Goal: Task Accomplishment & Management: Use online tool/utility

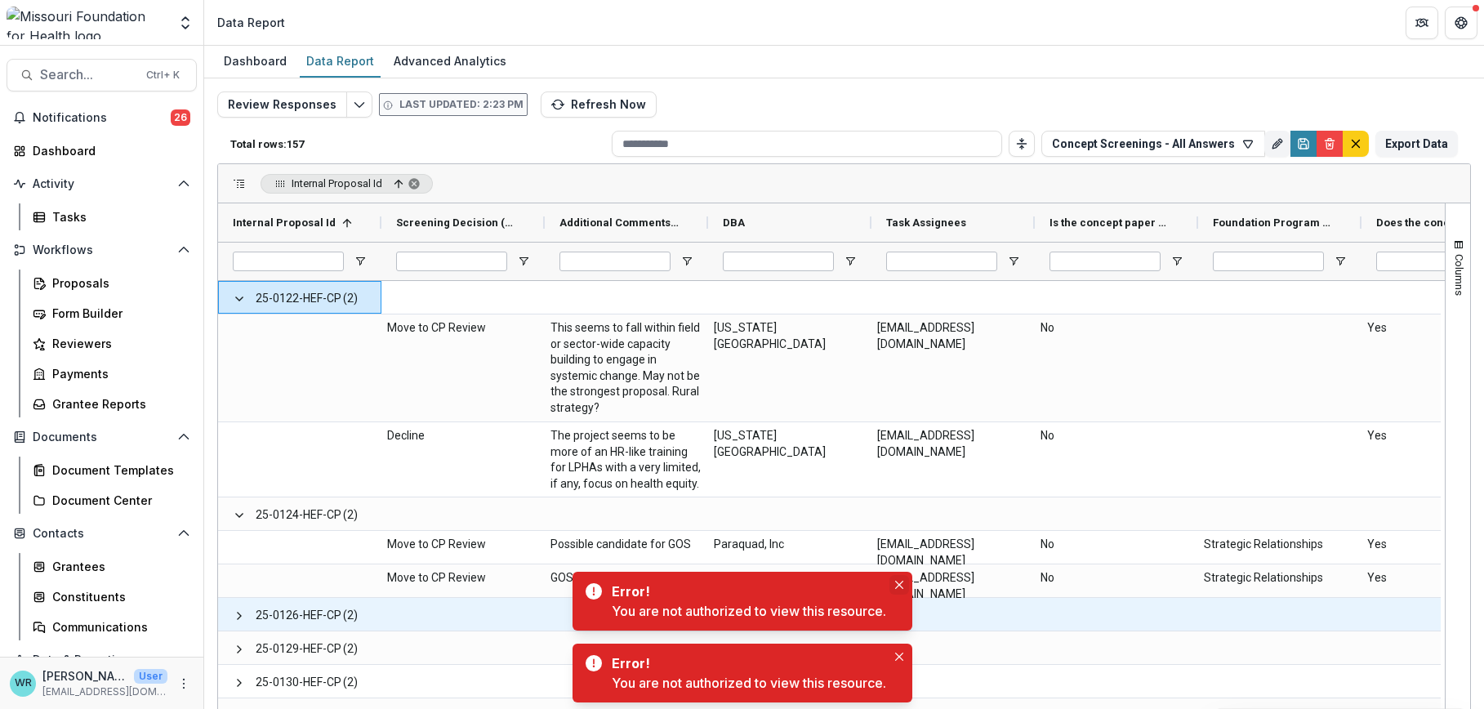
click at [904, 589] on icon "Close" at bounding box center [899, 585] width 8 height 8
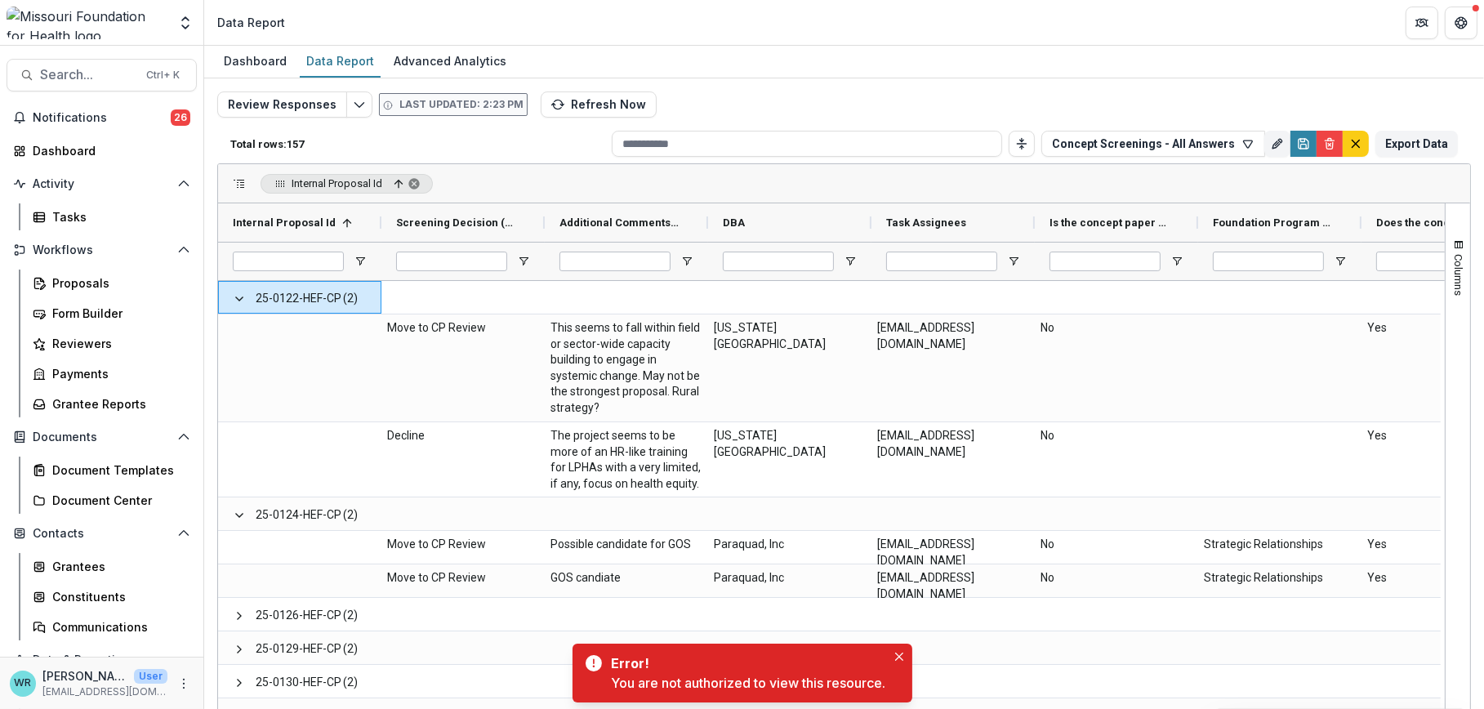
scroll to position [60, 0]
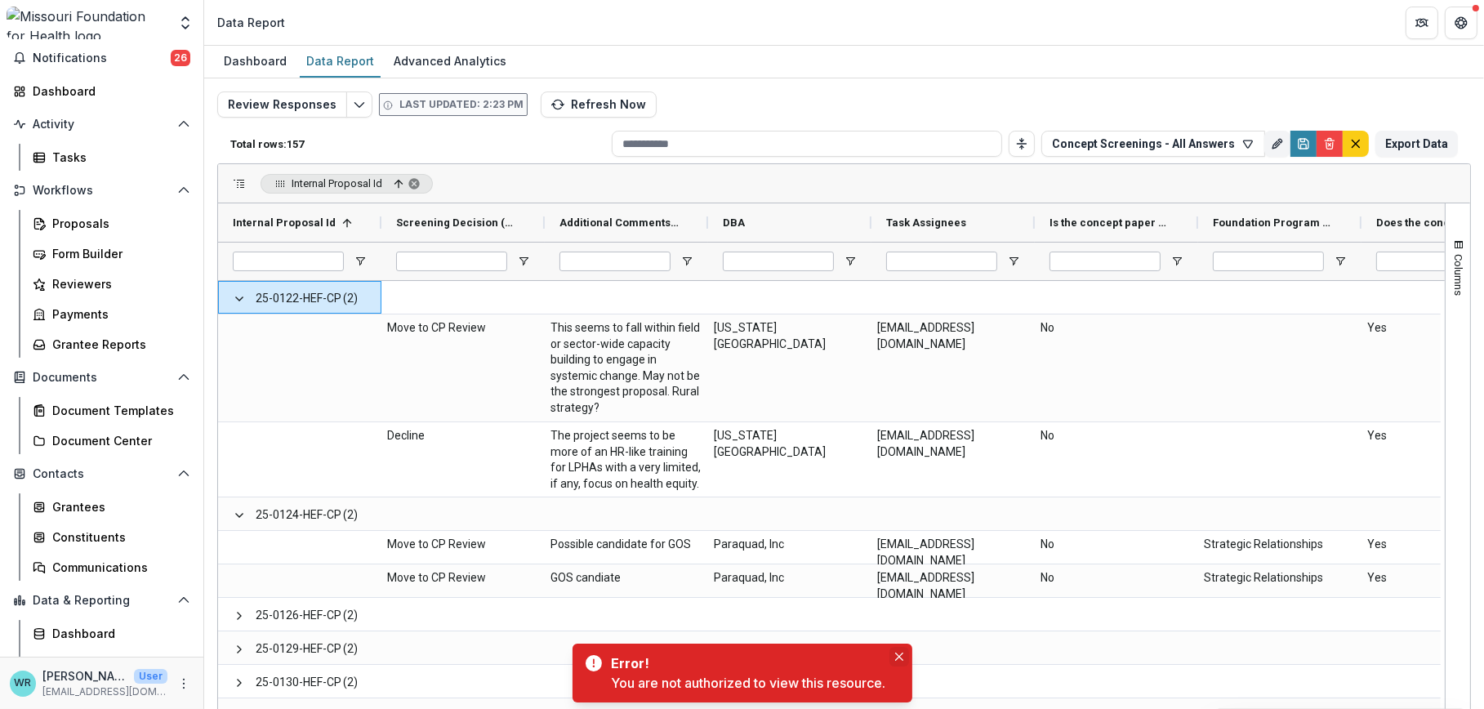
click at [899, 654] on icon "Close" at bounding box center [899, 657] width 8 height 8
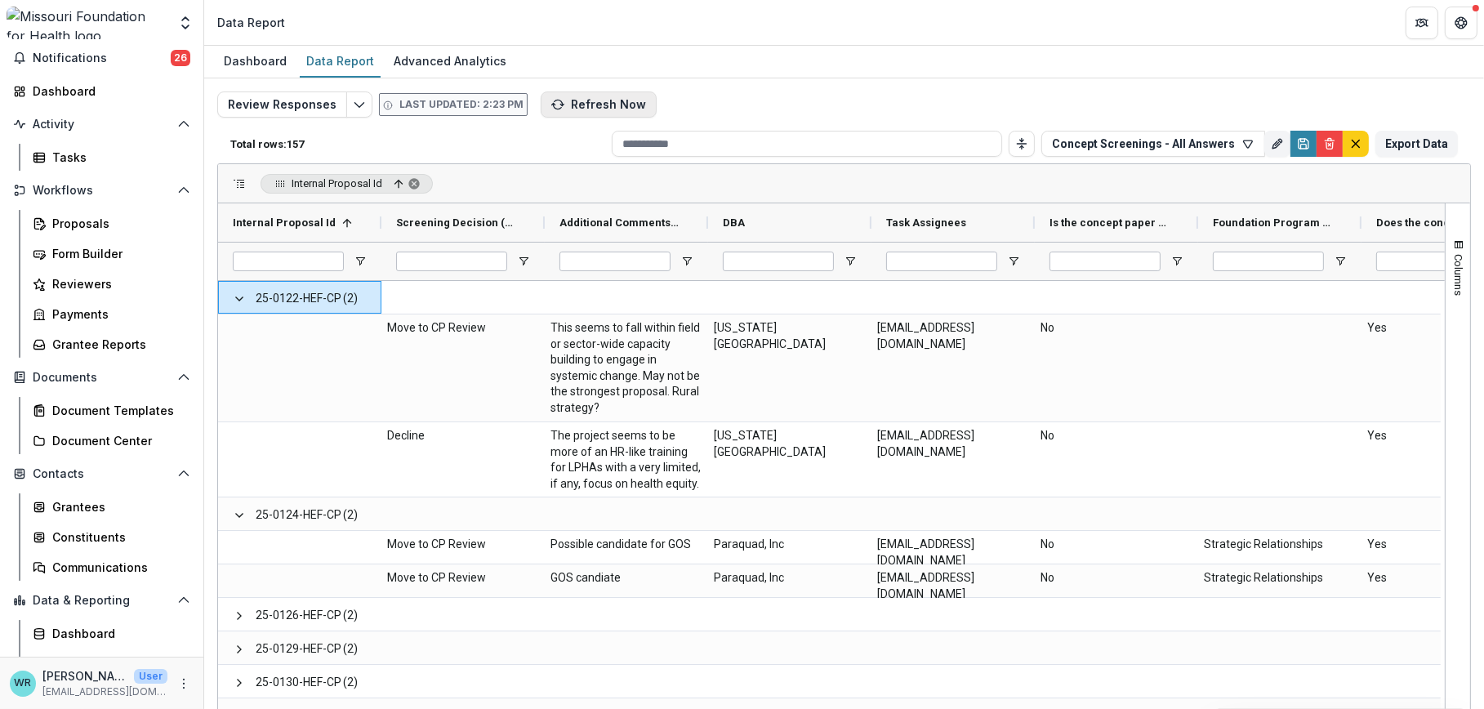
click at [618, 109] on button "Refresh Now" at bounding box center [599, 105] width 116 height 26
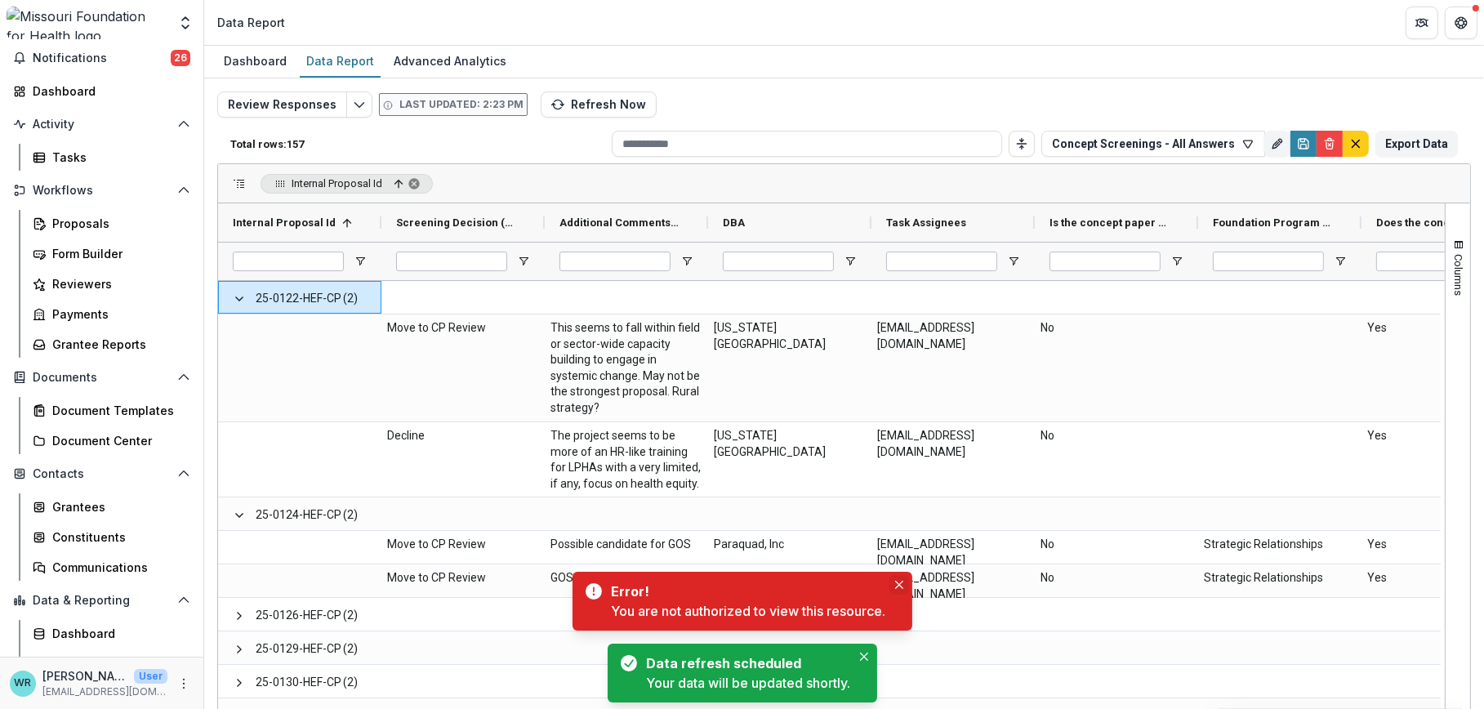
click at [904, 582] on icon "Close" at bounding box center [899, 585] width 8 height 8
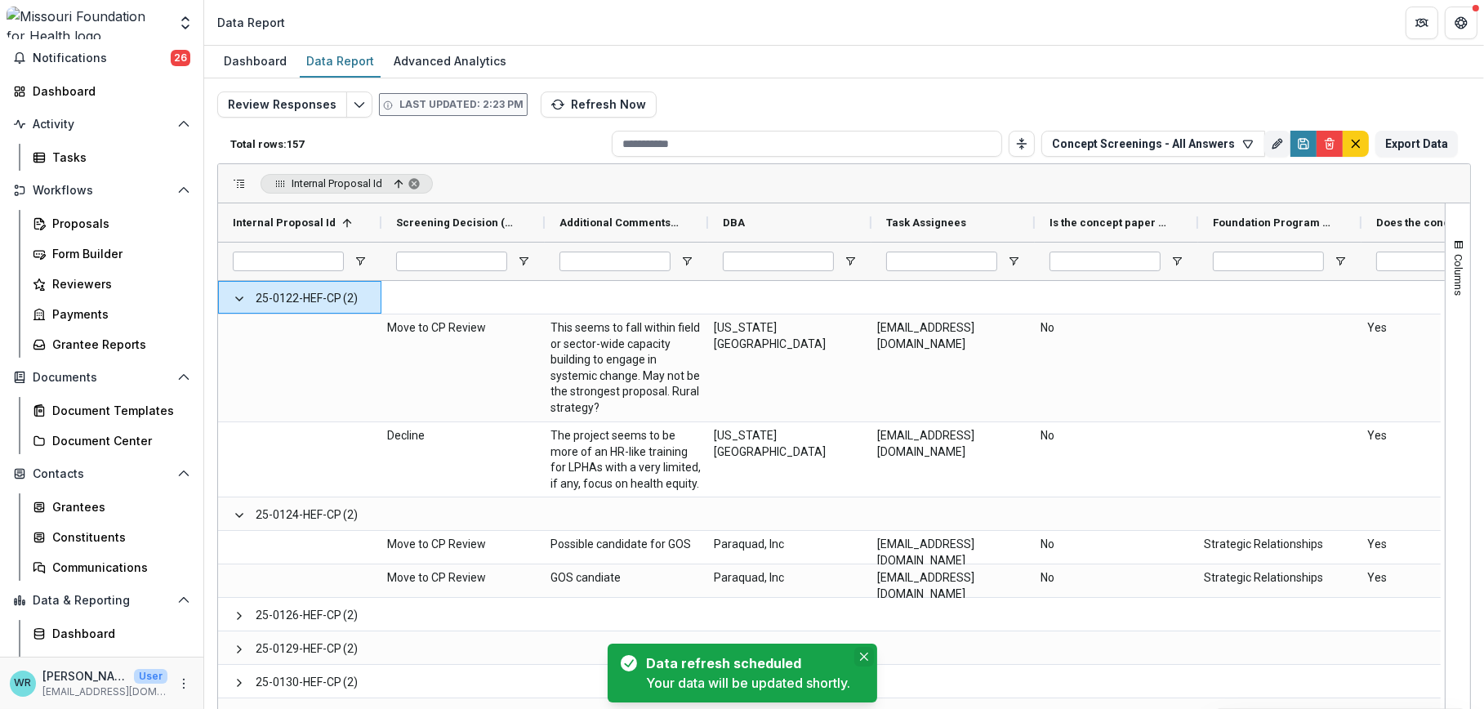
click at [857, 657] on button "Close" at bounding box center [865, 657] width 20 height 20
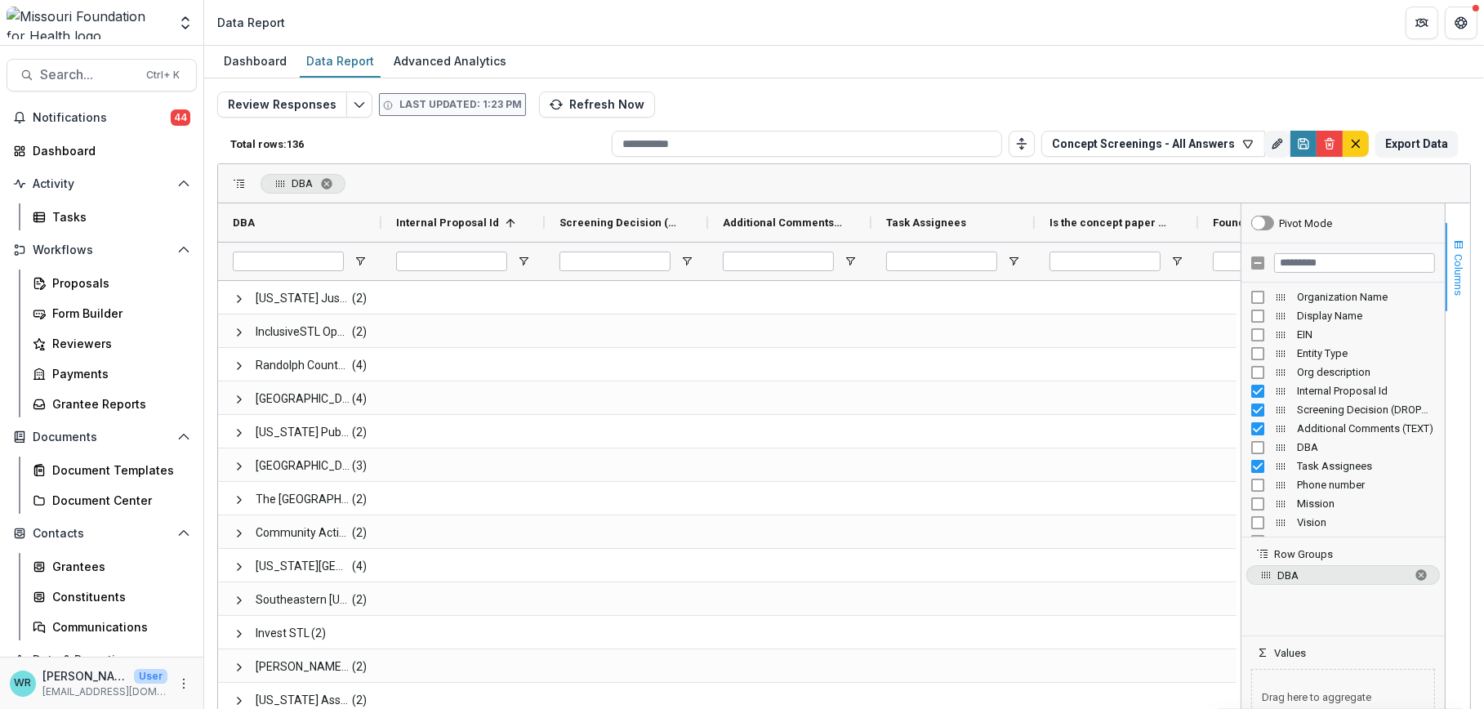
click at [1457, 243] on span "button" at bounding box center [1459, 245] width 13 height 13
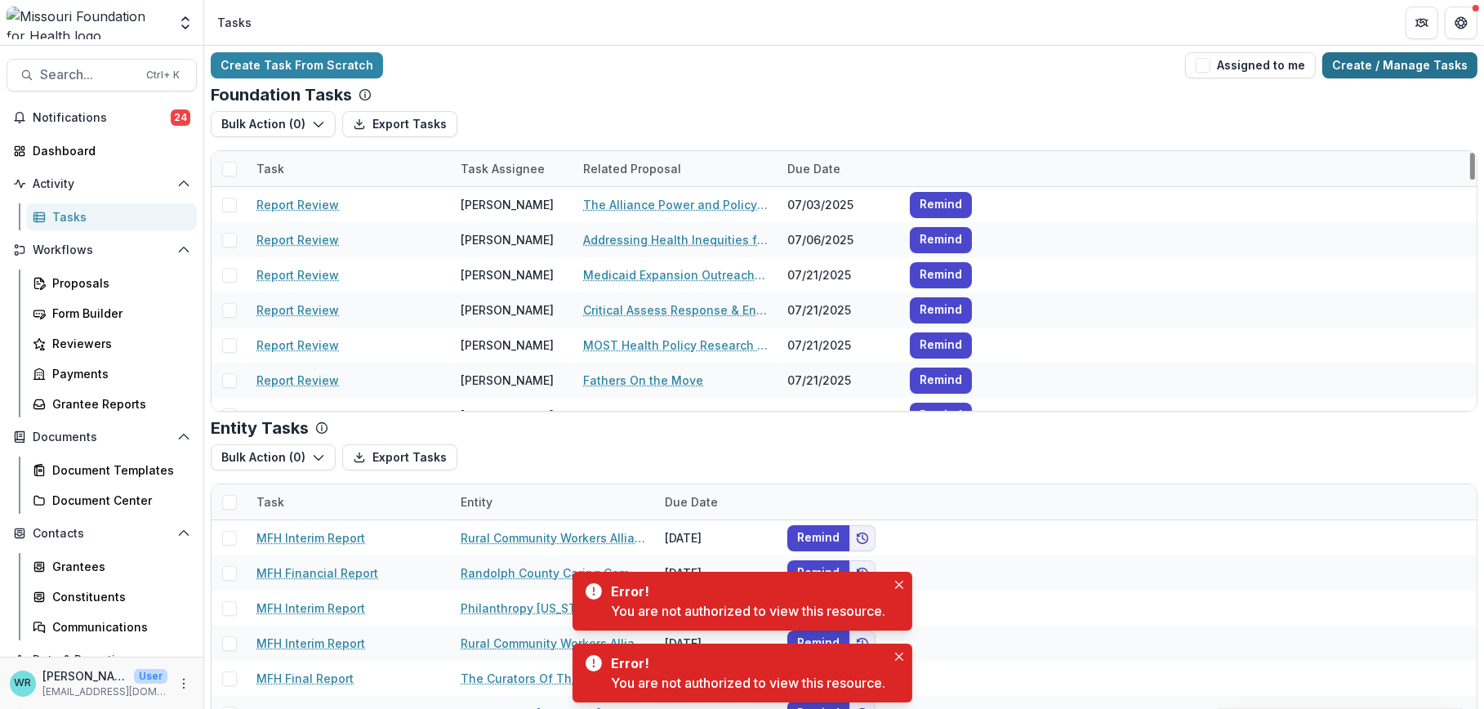
click at [1385, 67] on link "Create / Manage Tasks" at bounding box center [1400, 65] width 155 height 26
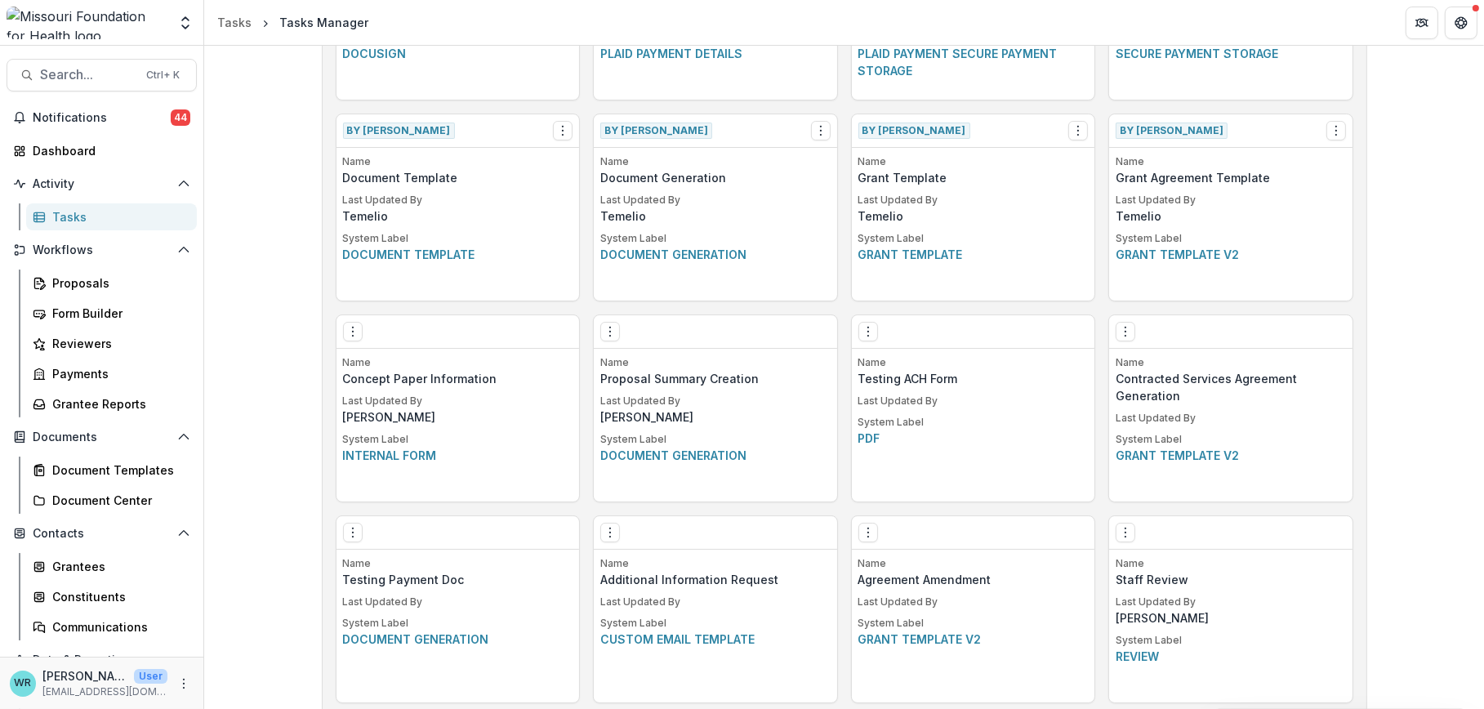
scroll to position [1418, 0]
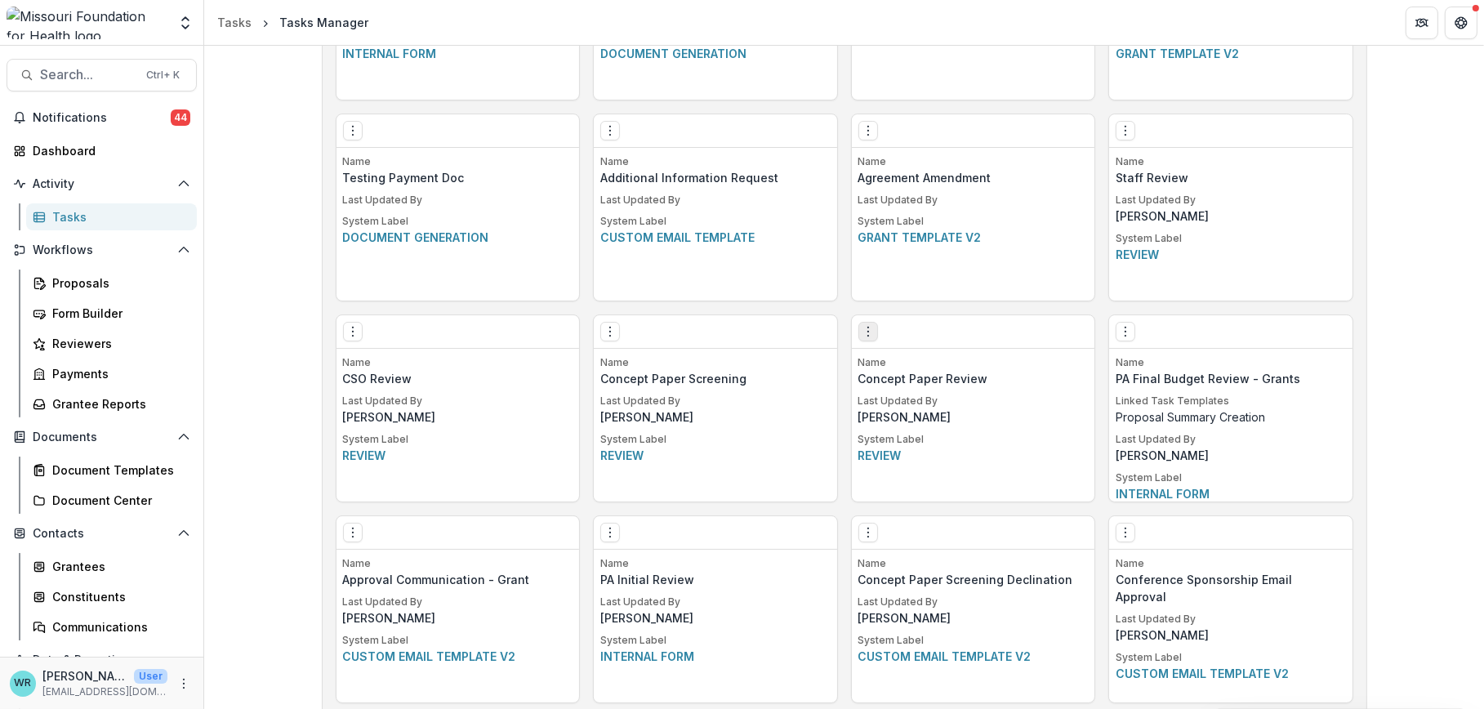
click at [862, 333] on icon "Options" at bounding box center [868, 331] width 13 height 13
click at [923, 365] on link "Edit" at bounding box center [960, 364] width 200 height 27
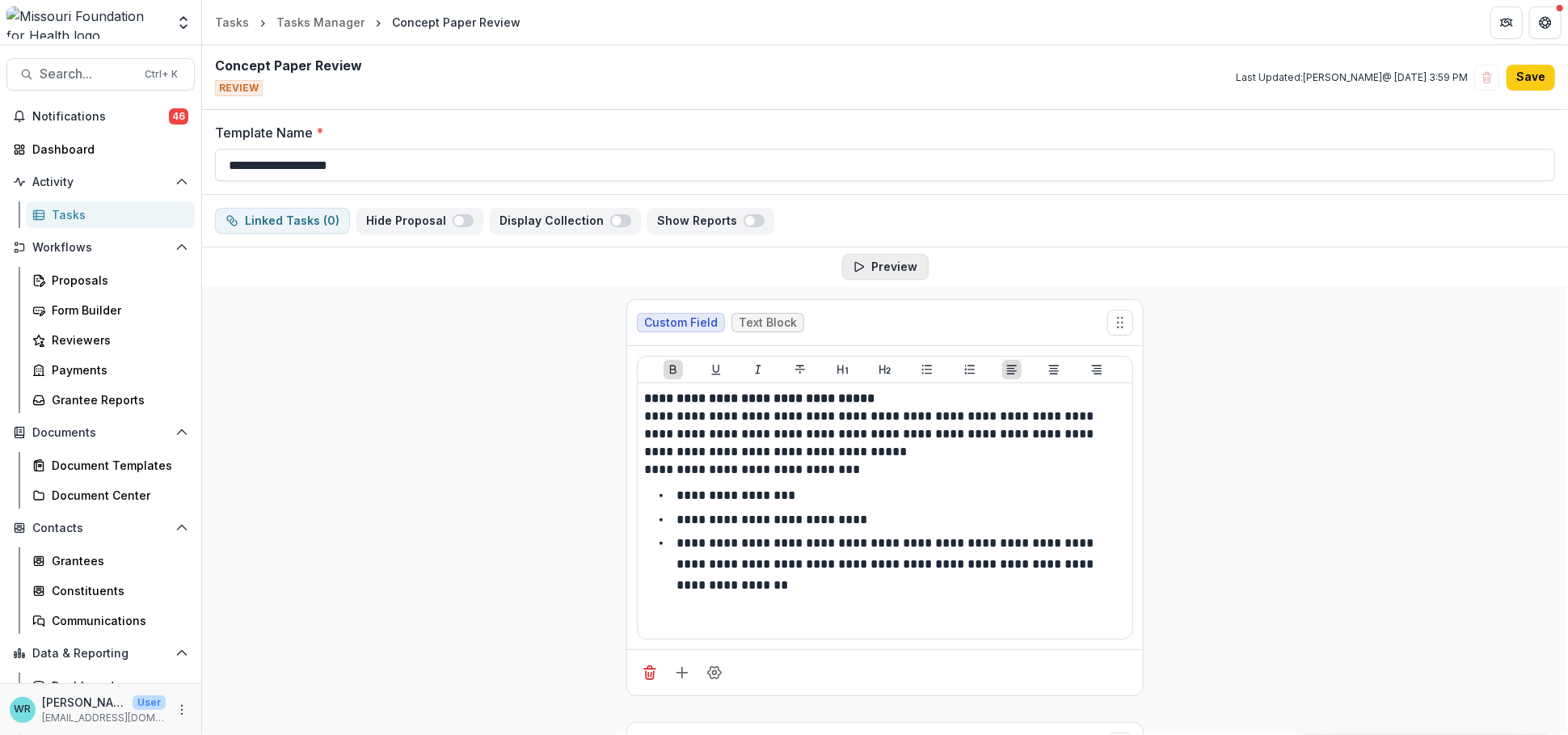
click at [864, 265] on button "Preview" at bounding box center [884, 267] width 86 height 26
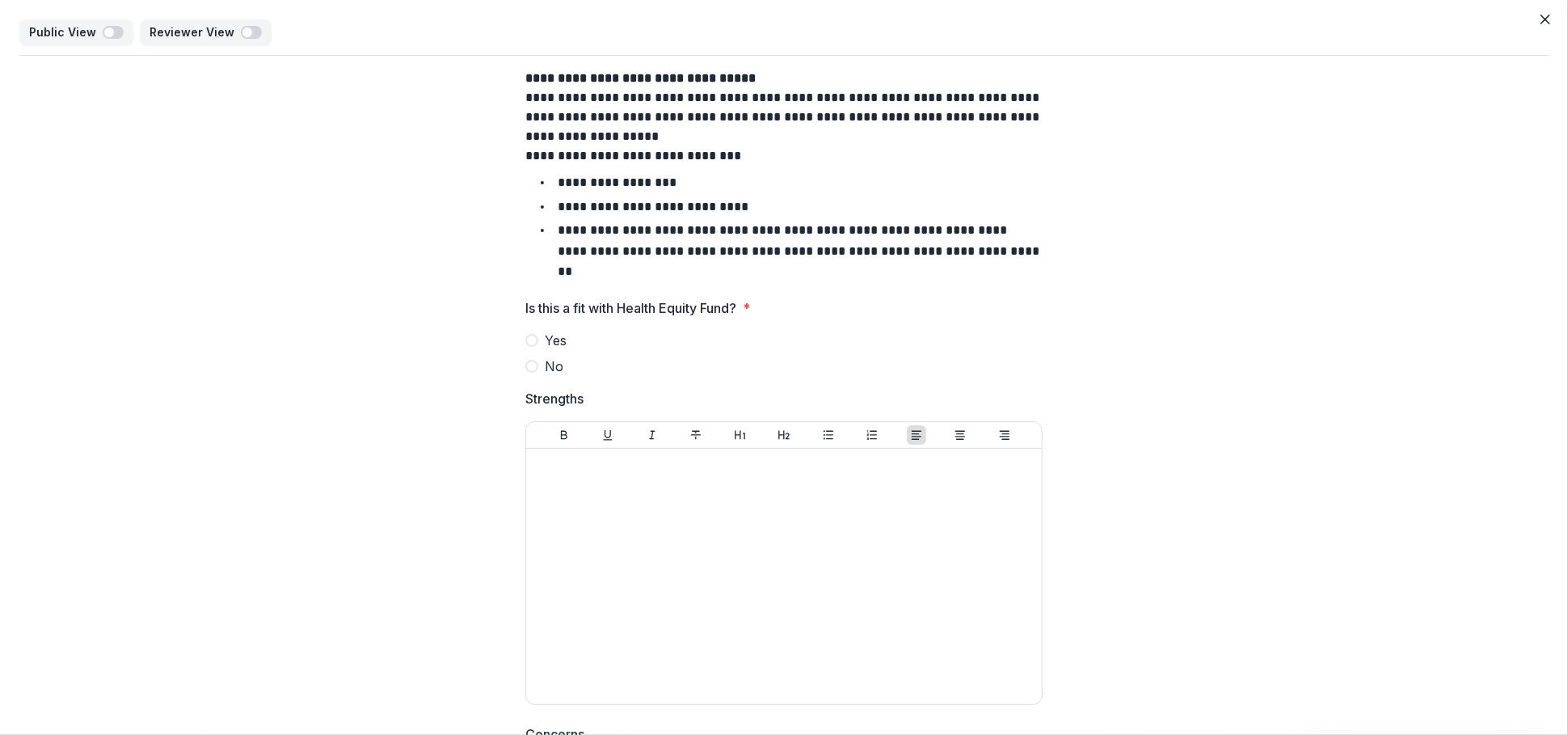
click at [533, 333] on span at bounding box center [531, 339] width 13 height 13
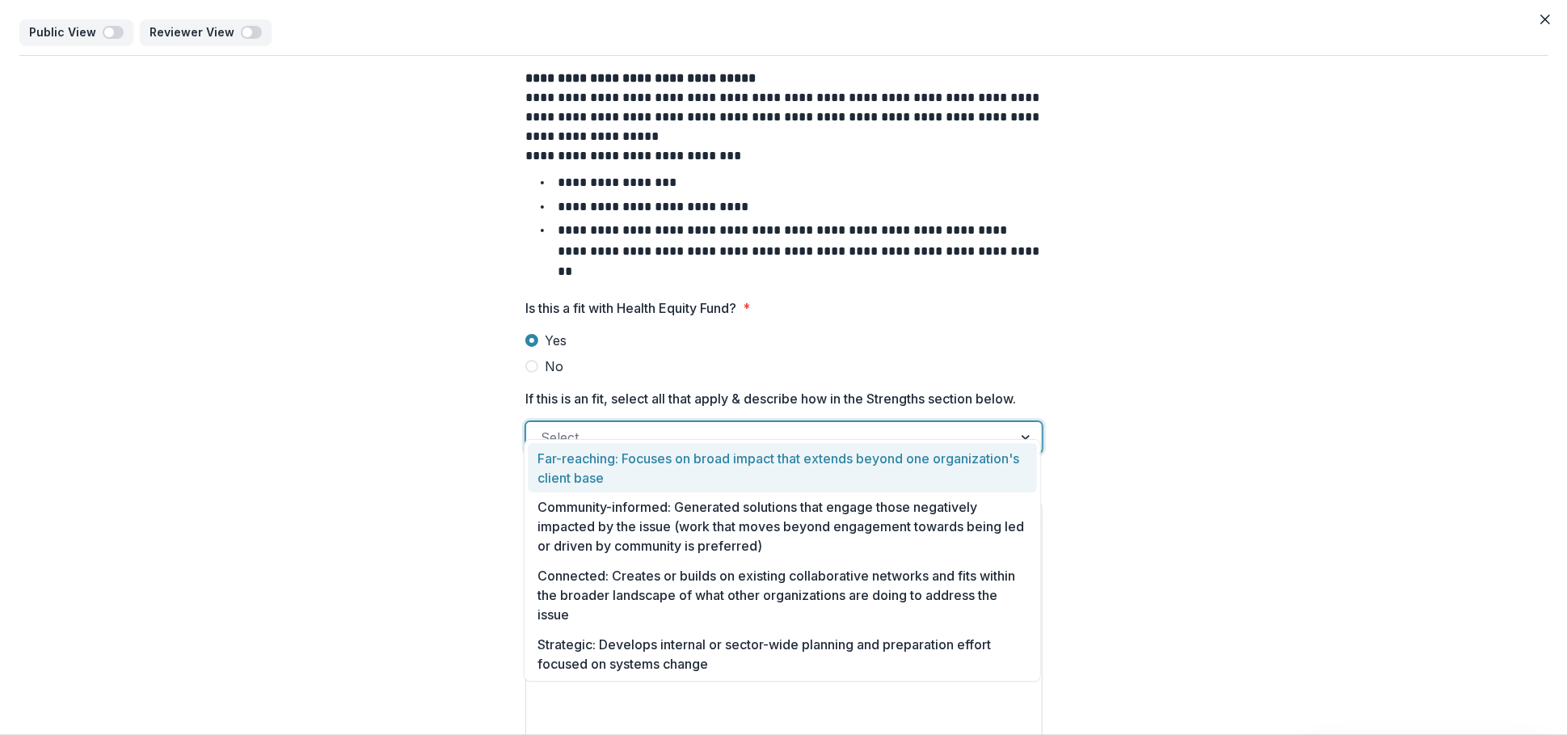
click at [1021, 421] on div at bounding box center [1027, 436] width 29 height 31
click at [938, 428] on div "Select..." at bounding box center [784, 437] width 517 height 33
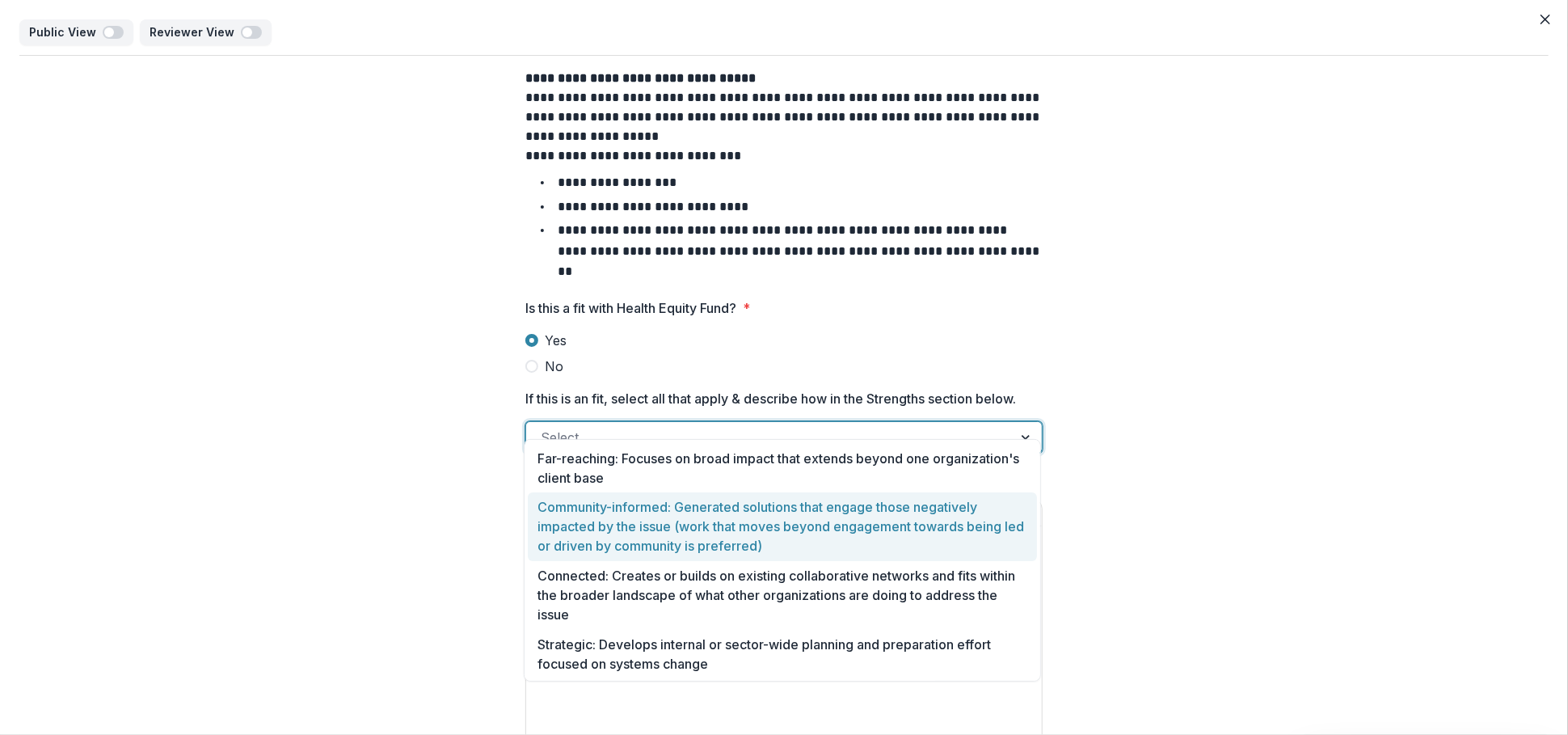
click at [712, 519] on div "Community-informed: Generated solutions that engage those negatively impacted b…" at bounding box center [782, 526] width 509 height 68
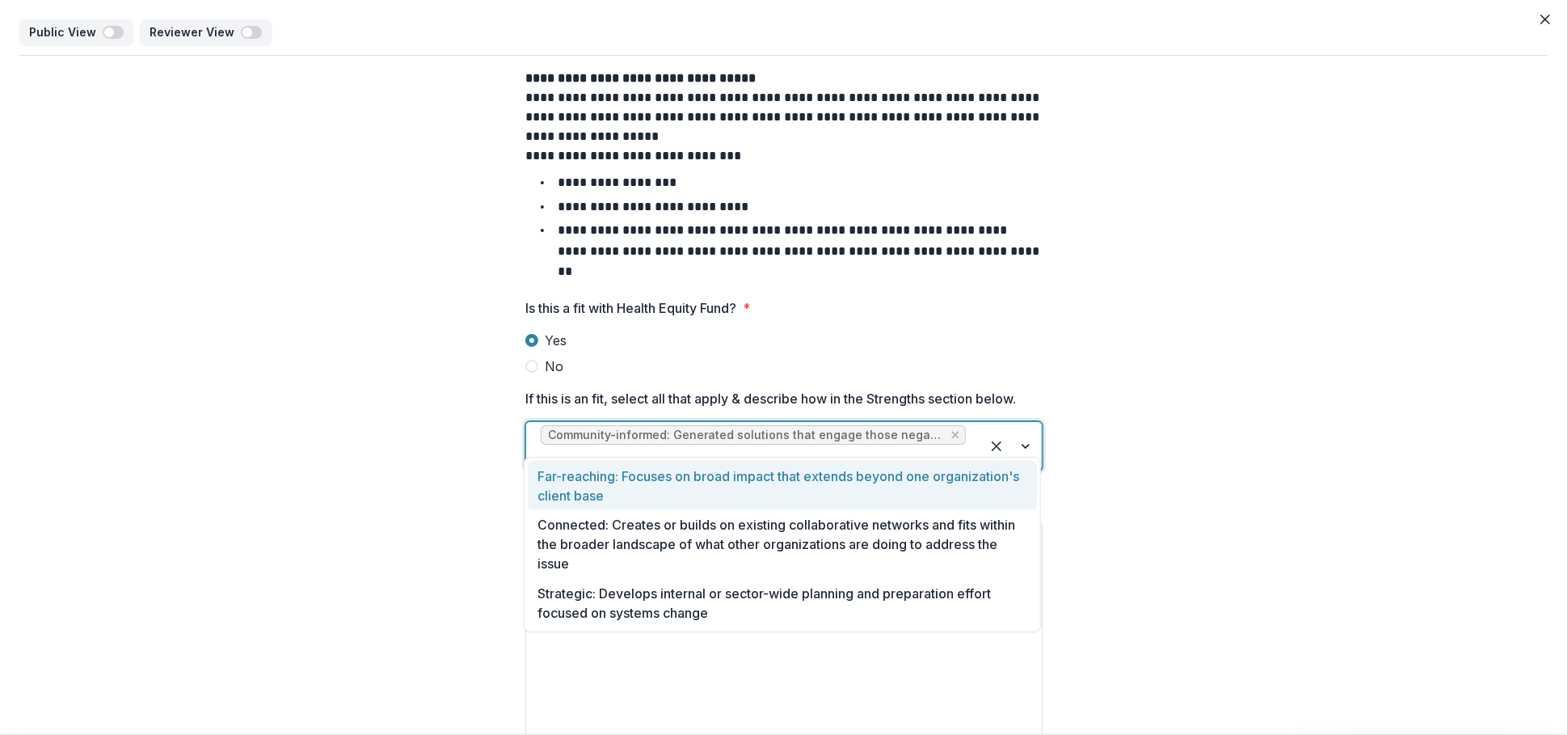
click at [1024, 426] on div at bounding box center [1011, 445] width 61 height 48
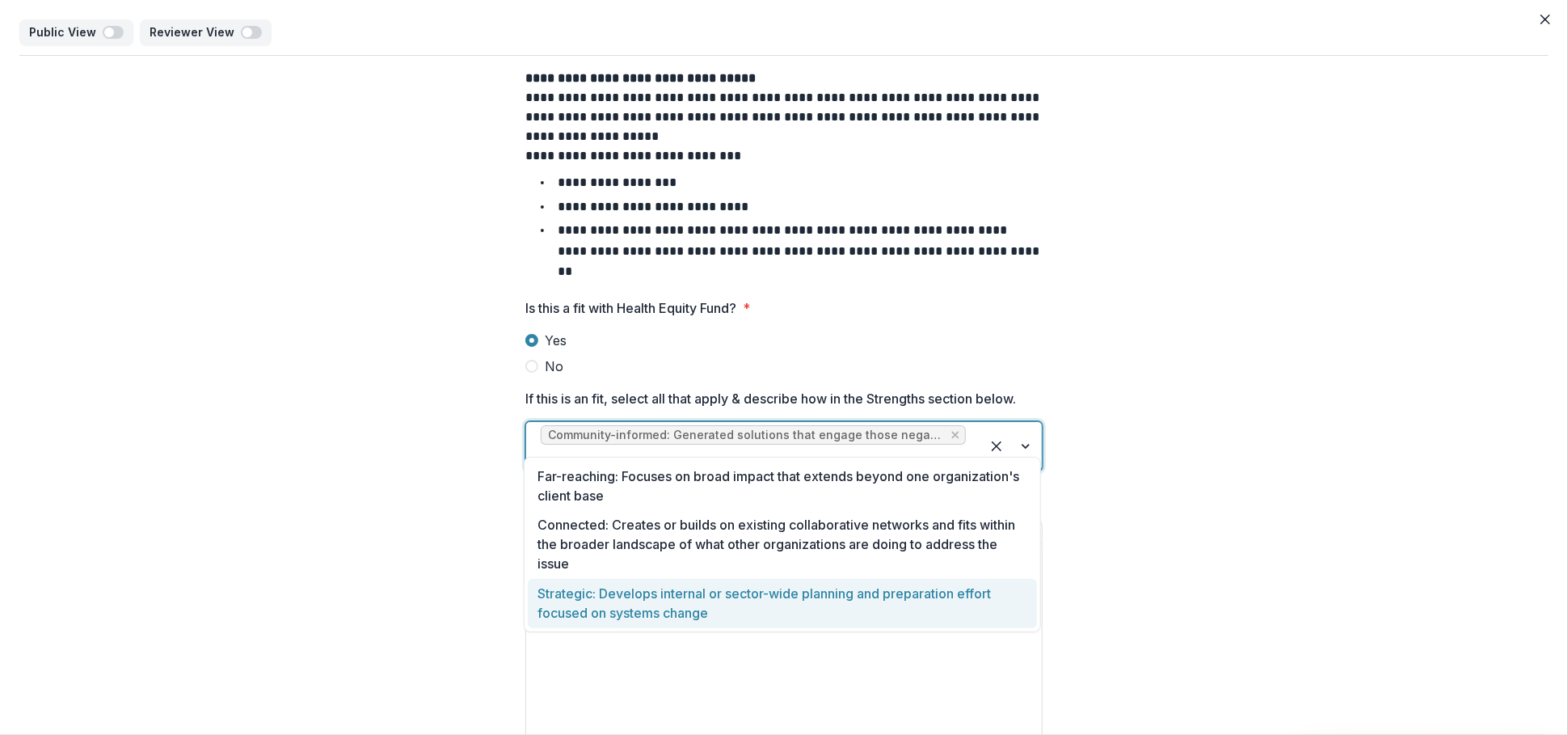
click at [801, 588] on div "Strategic: Develops internal or sector-wide planning and preparation effort foc…" at bounding box center [782, 603] width 509 height 49
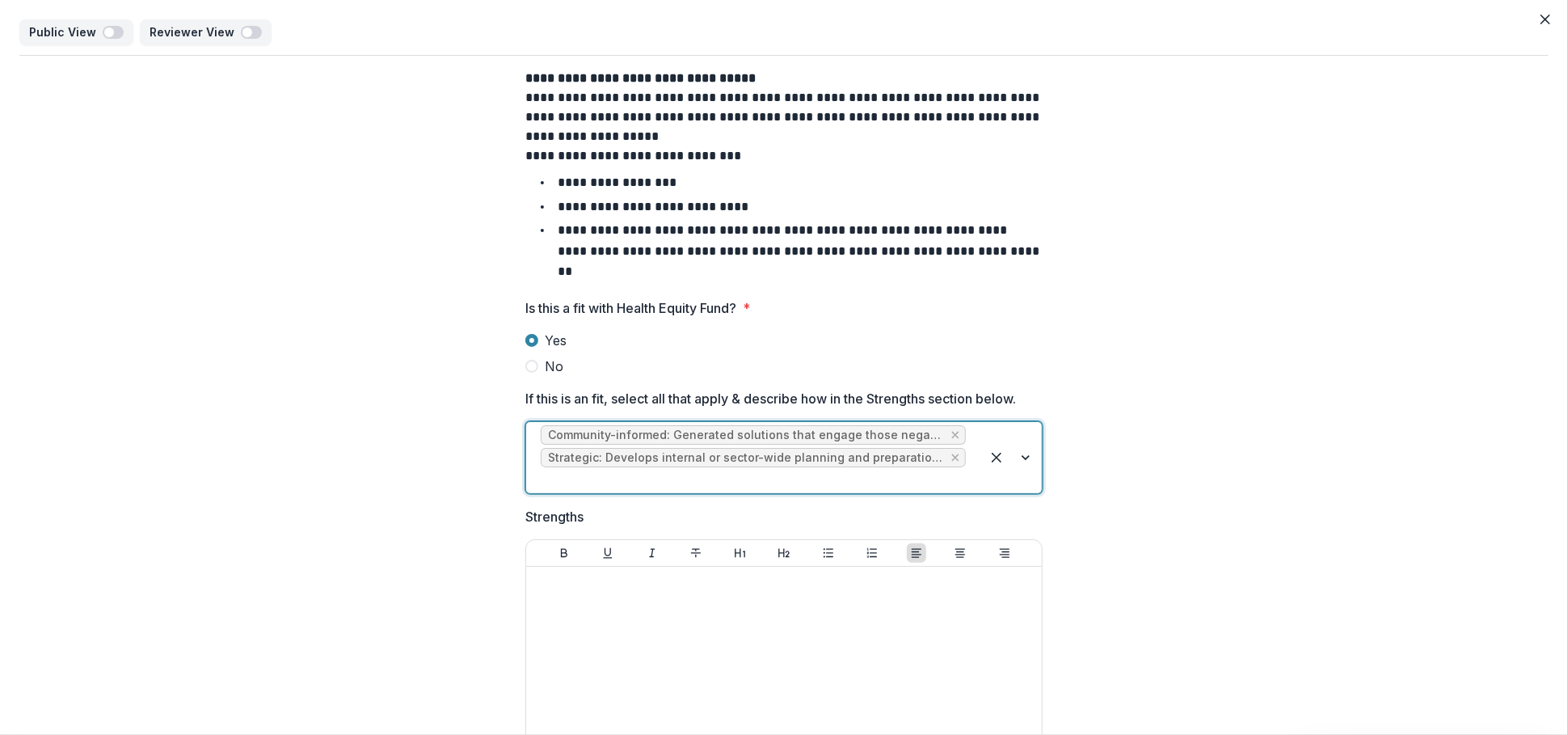
scroll to position [90, 0]
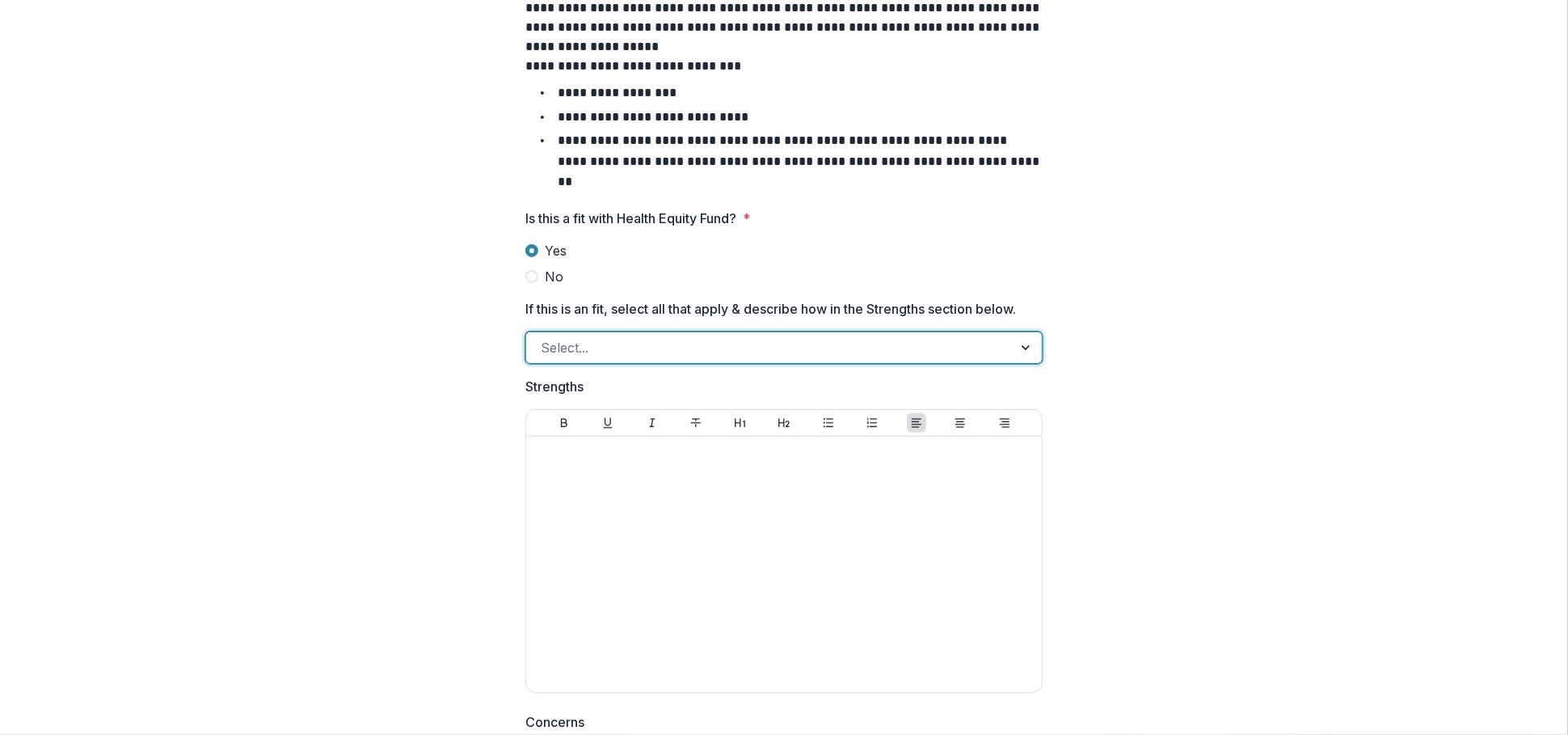
click at [530, 244] on div "Yes No" at bounding box center [784, 263] width 517 height 46
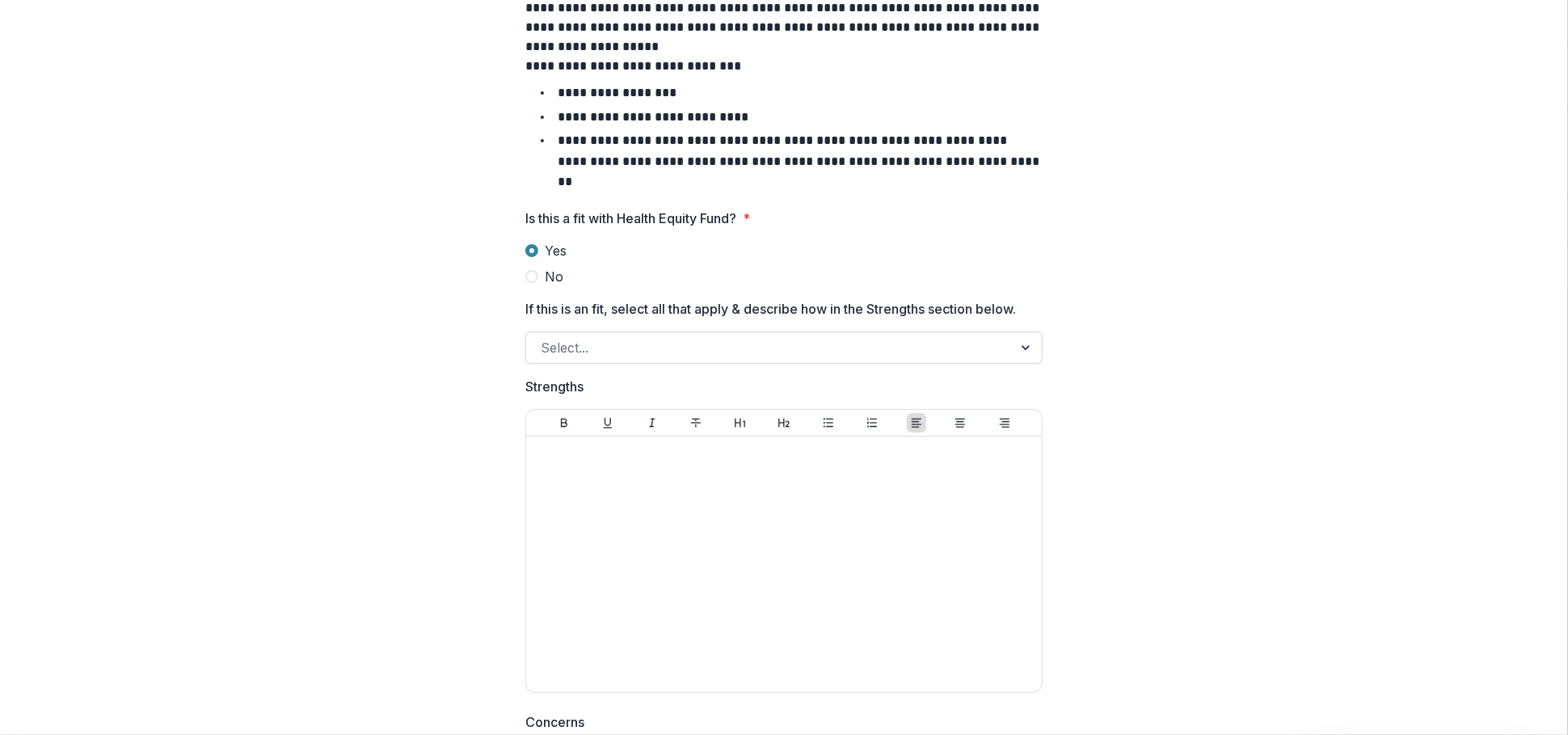
click at [527, 270] on span at bounding box center [531, 276] width 13 height 13
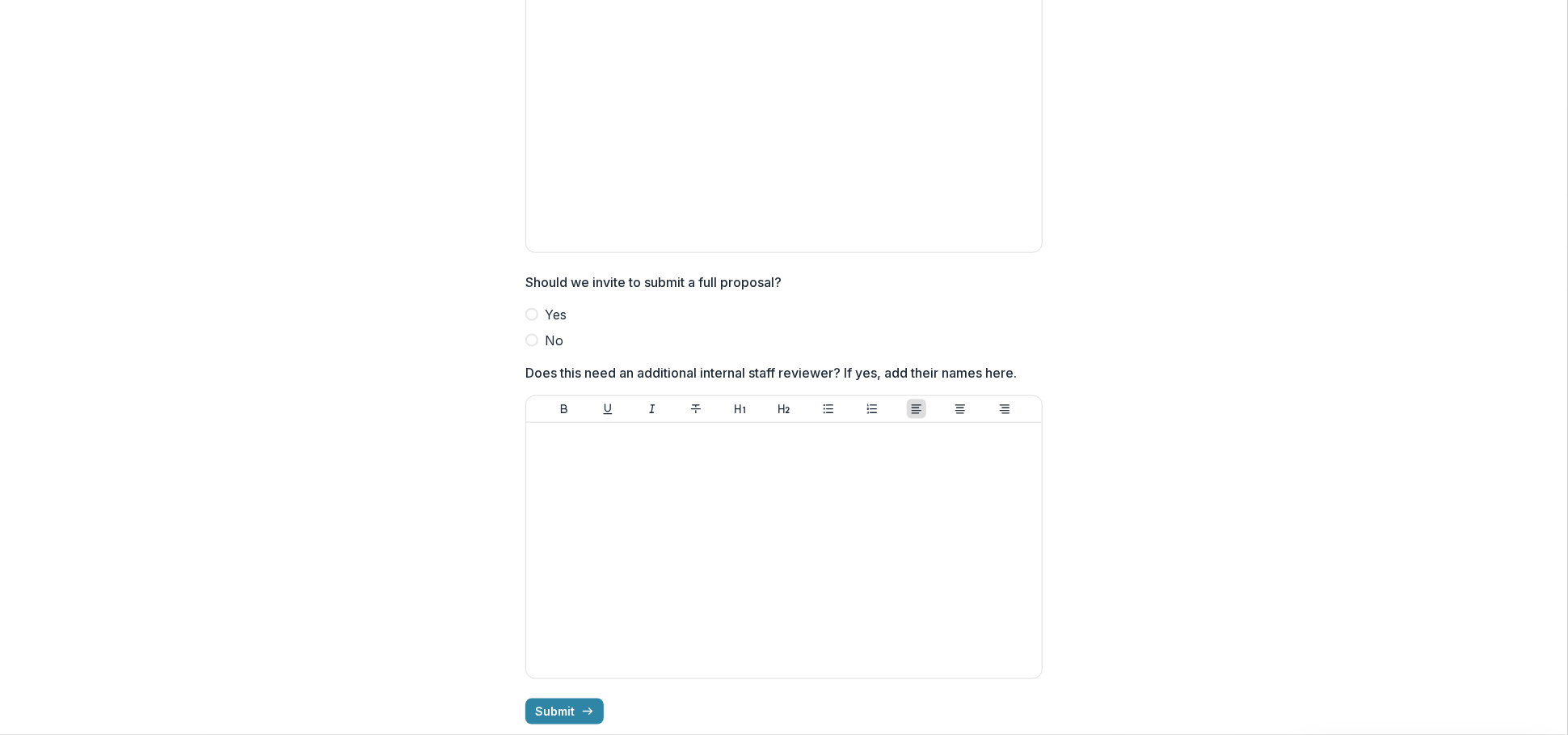
scroll to position [1033, 0]
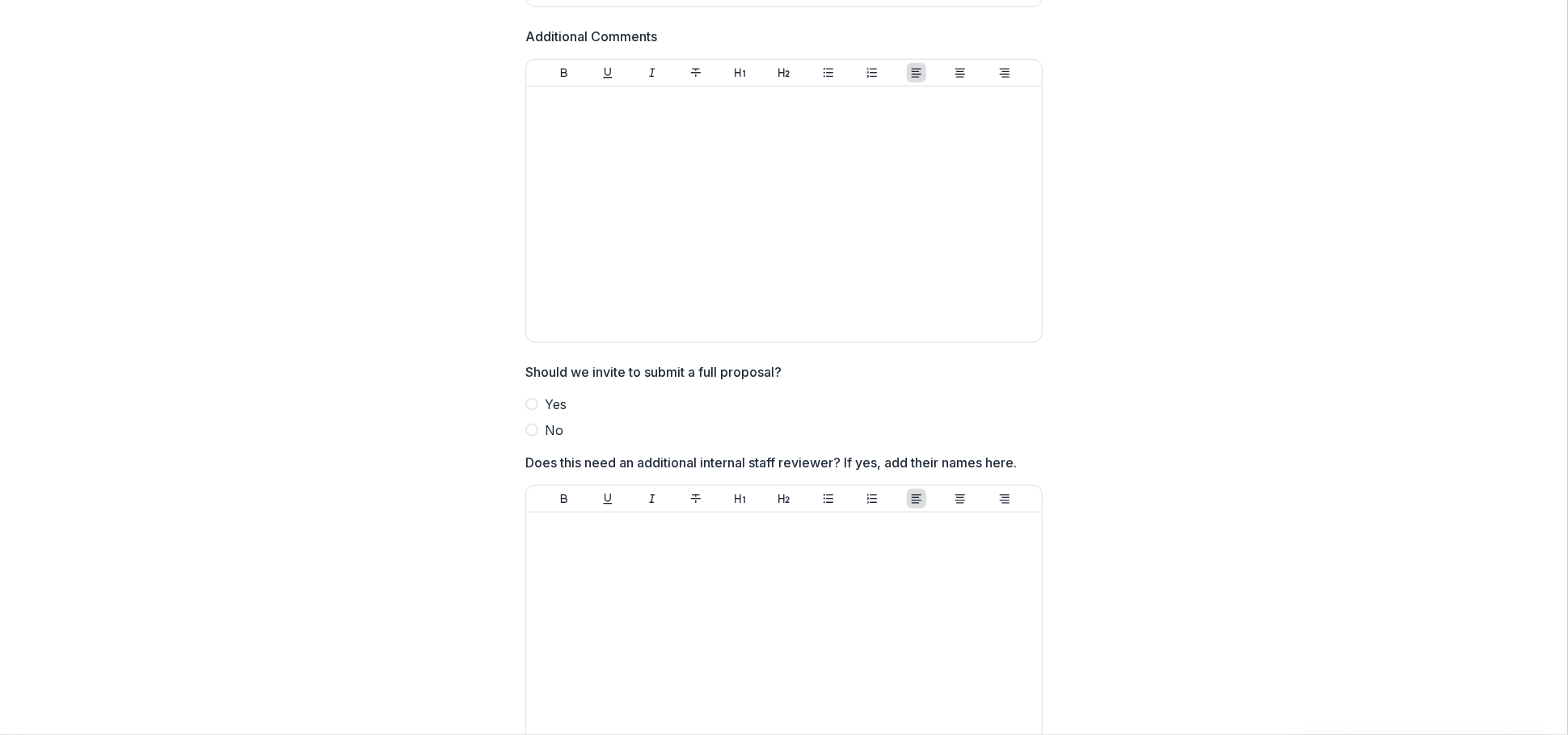
click at [535, 398] on span at bounding box center [531, 404] width 13 height 13
click at [529, 423] on span at bounding box center [531, 429] width 13 height 13
click at [530, 423] on span at bounding box center [531, 429] width 13 height 13
click at [533, 398] on span at bounding box center [531, 404] width 13 height 13
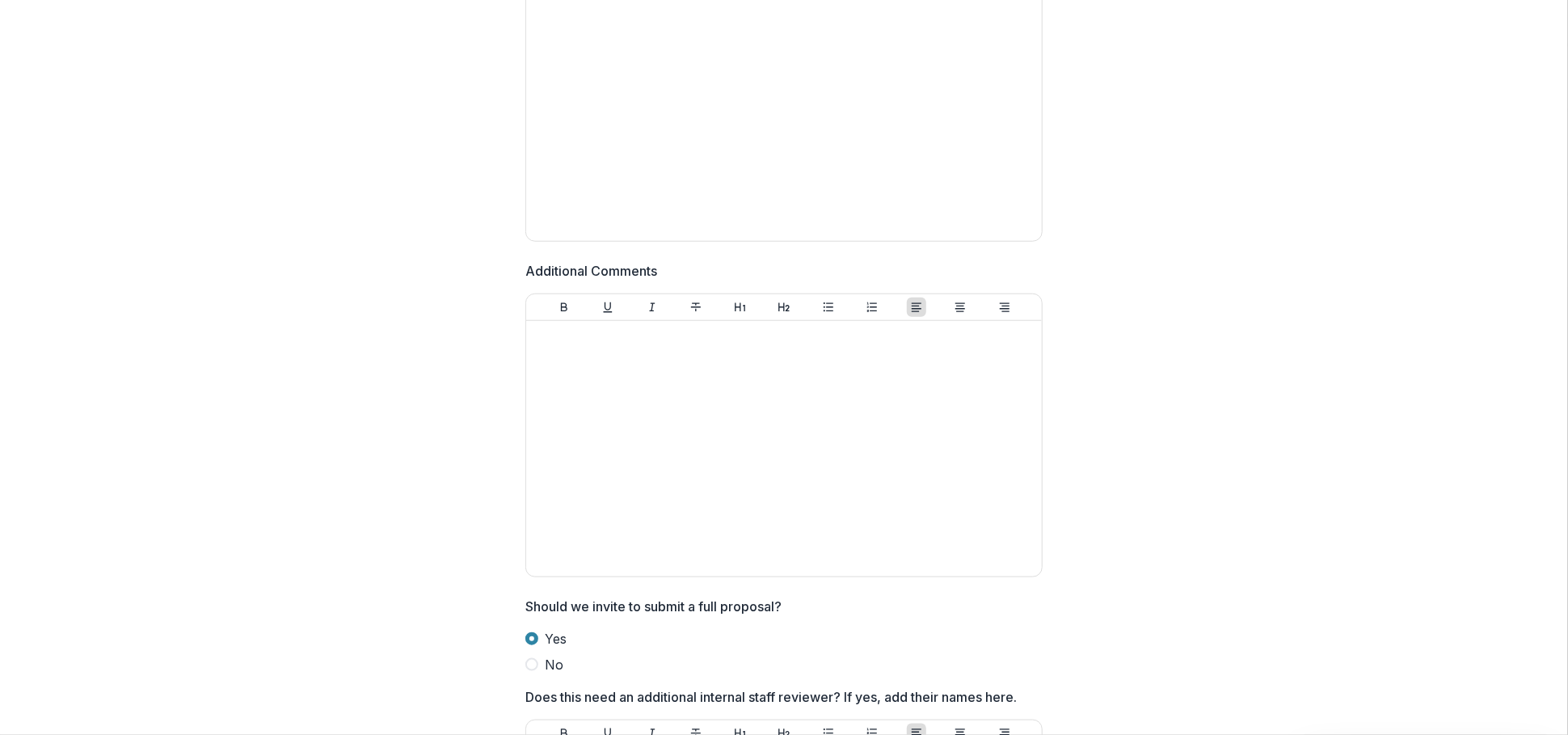
scroll to position [0, 0]
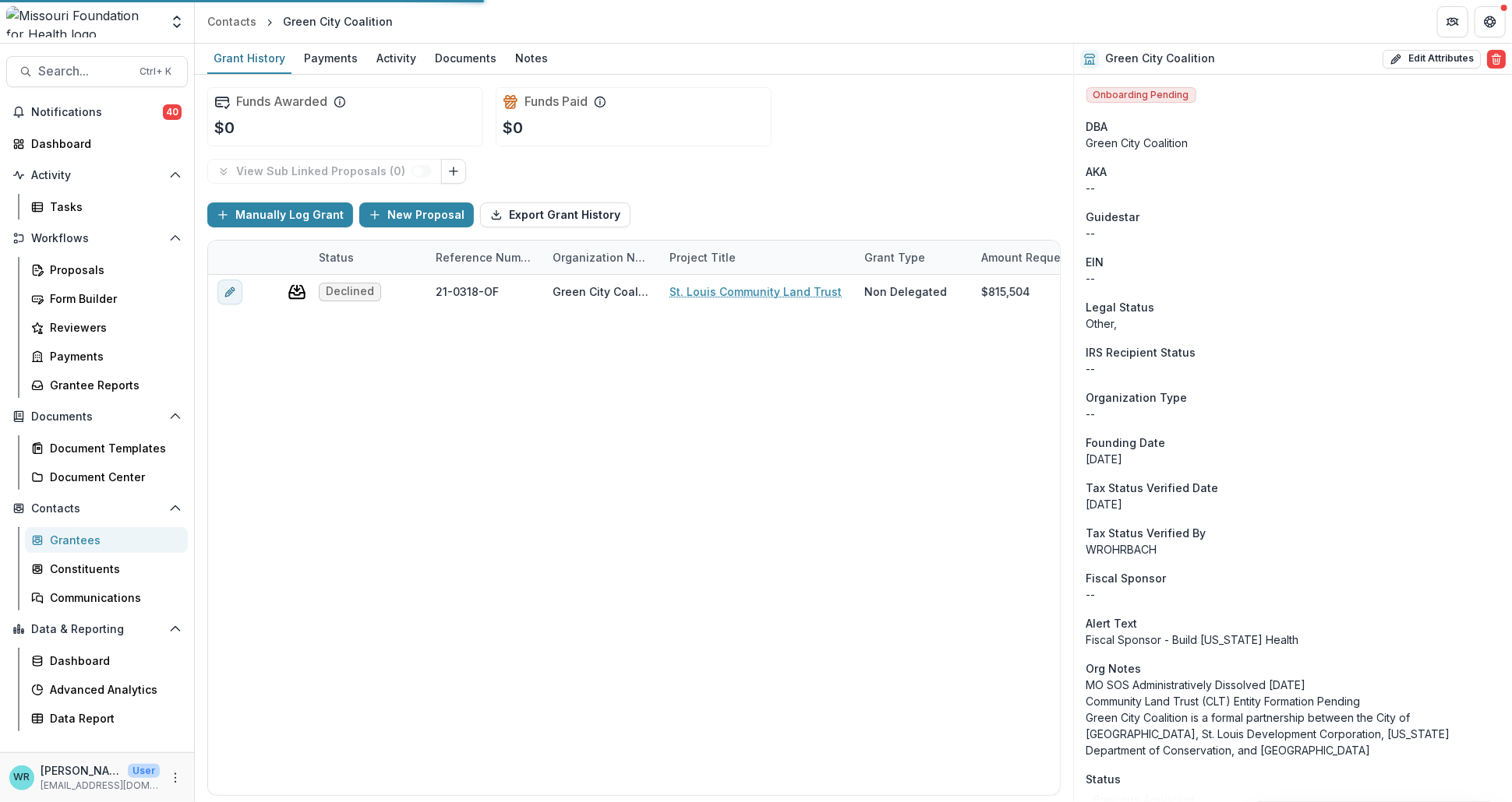
scroll to position [1083, 0]
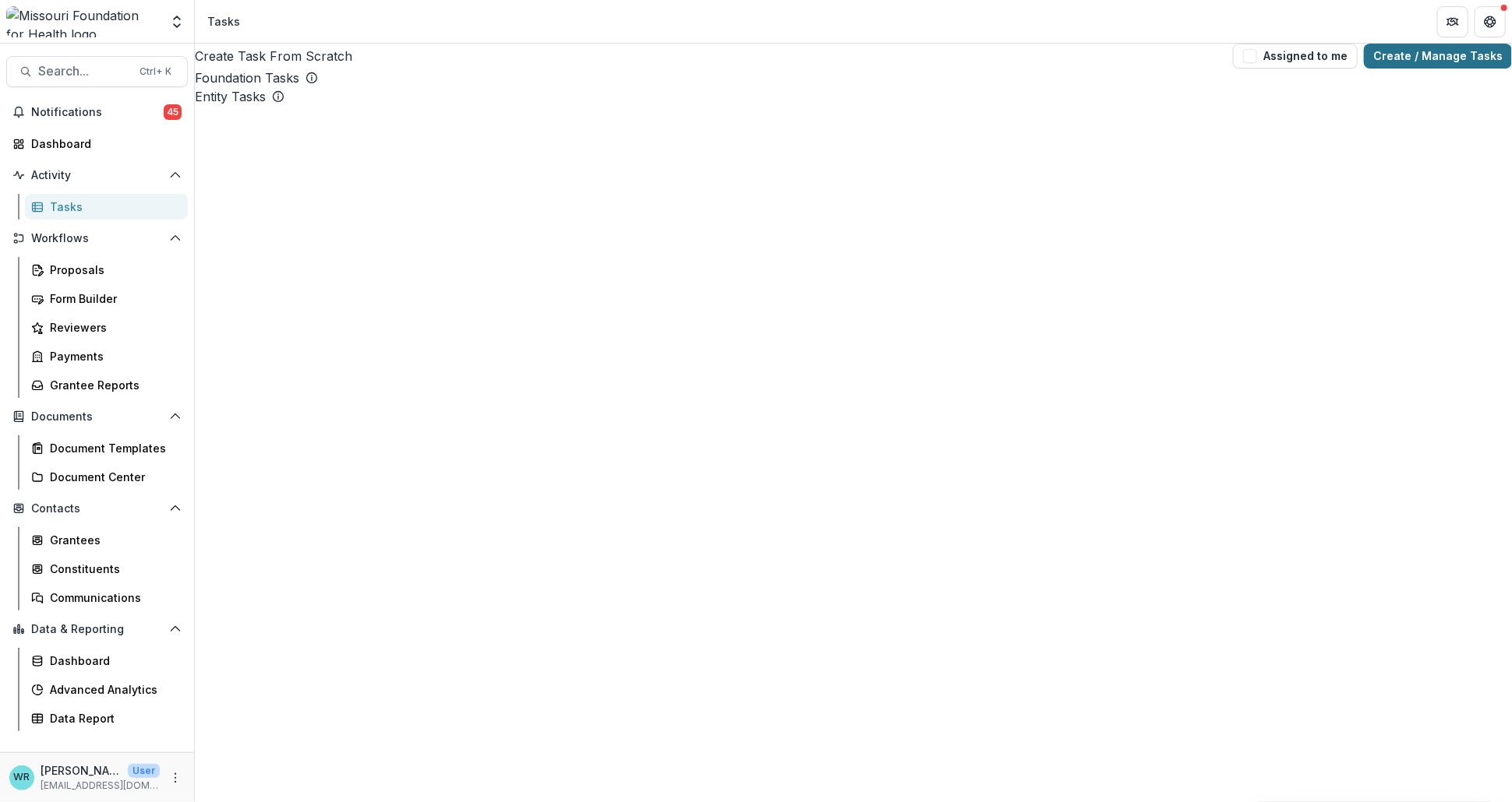
drag, startPoint x: 1424, startPoint y: 71, endPoint x: 1437, endPoint y: 61, distance: 16.4
click at [1424, 69] on link "Create / Manage Tasks" at bounding box center [1438, 56] width 148 height 25
click at [1177, 33] on header "Tasks Tasks Manager" at bounding box center [853, 21] width 1317 height 43
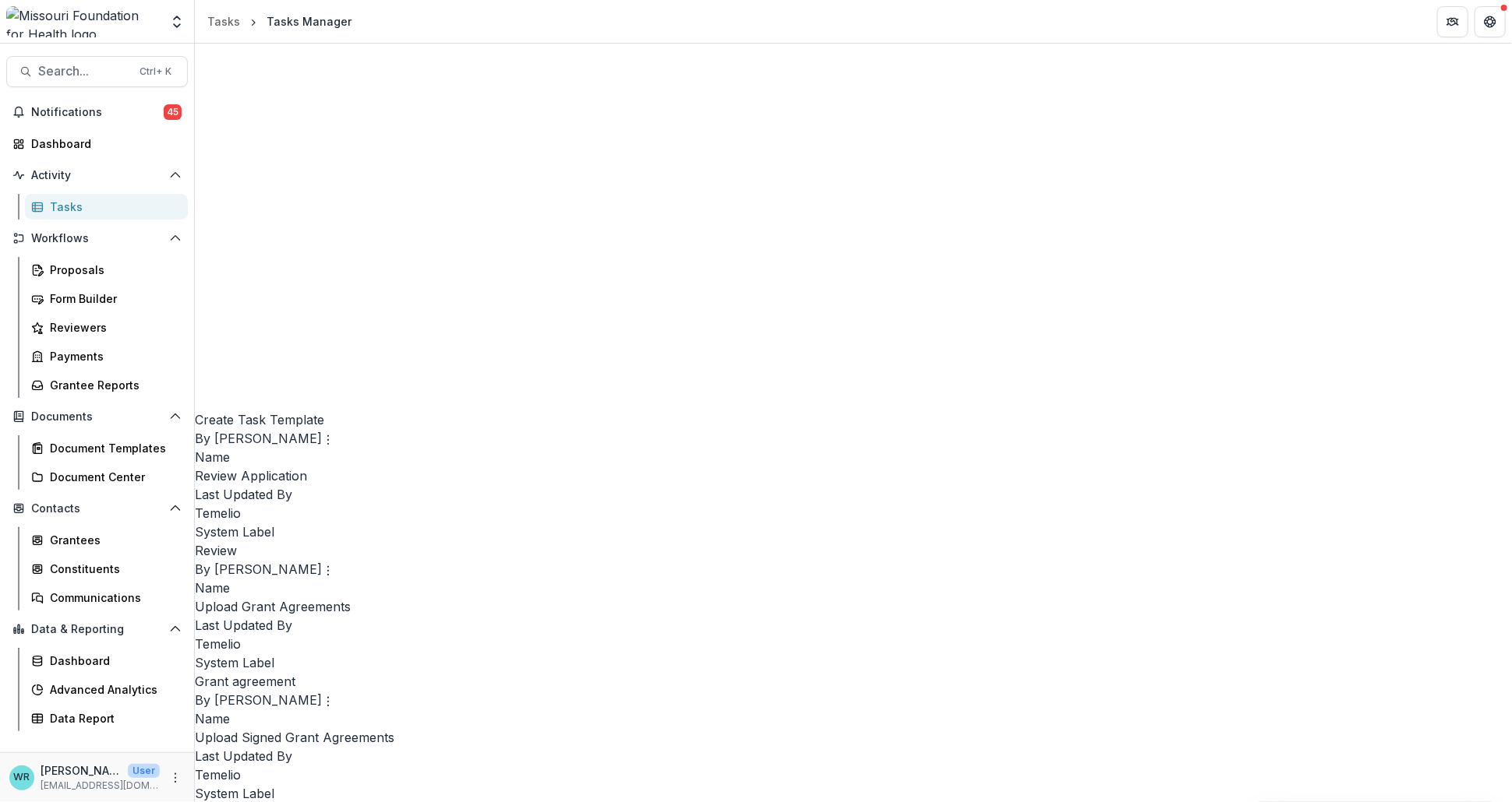
scroll to position [1436, 0]
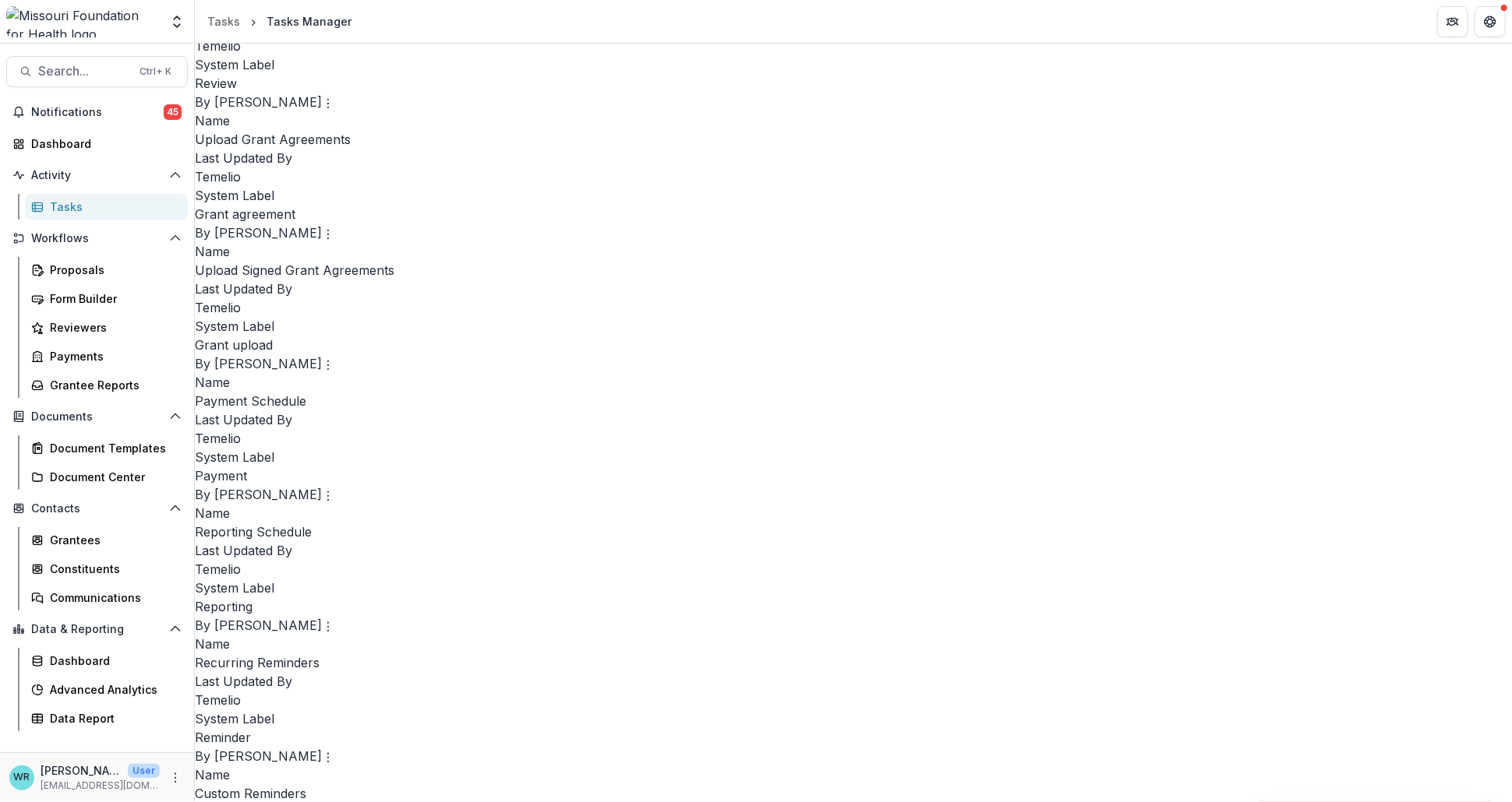
drag, startPoint x: 915, startPoint y: 260, endPoint x: 1261, endPoint y: 307, distance: 349.2
click at [915, 260] on link "Edit" at bounding box center [964, 264] width 191 height 26
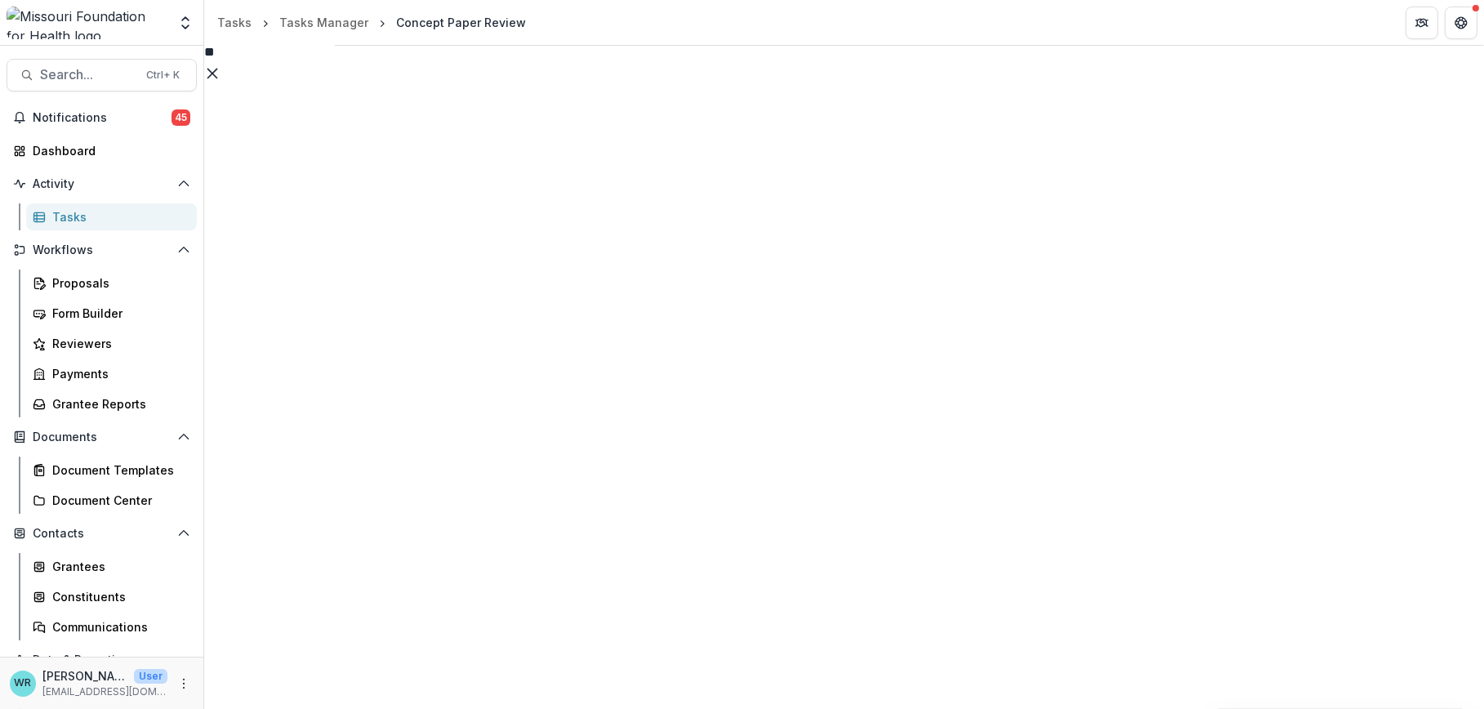
scroll to position [544, 0]
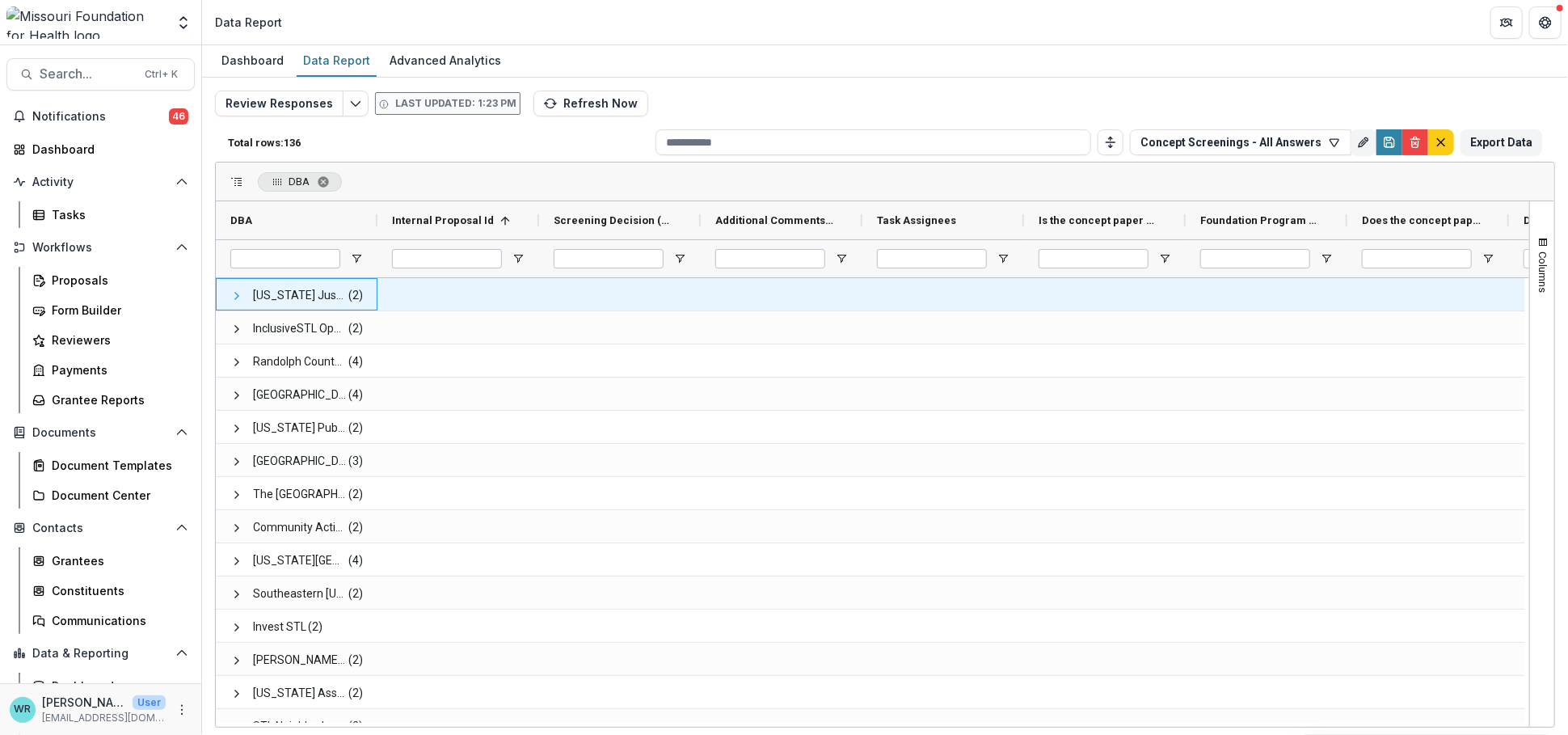
click at [234, 291] on span at bounding box center [236, 295] width 13 height 13
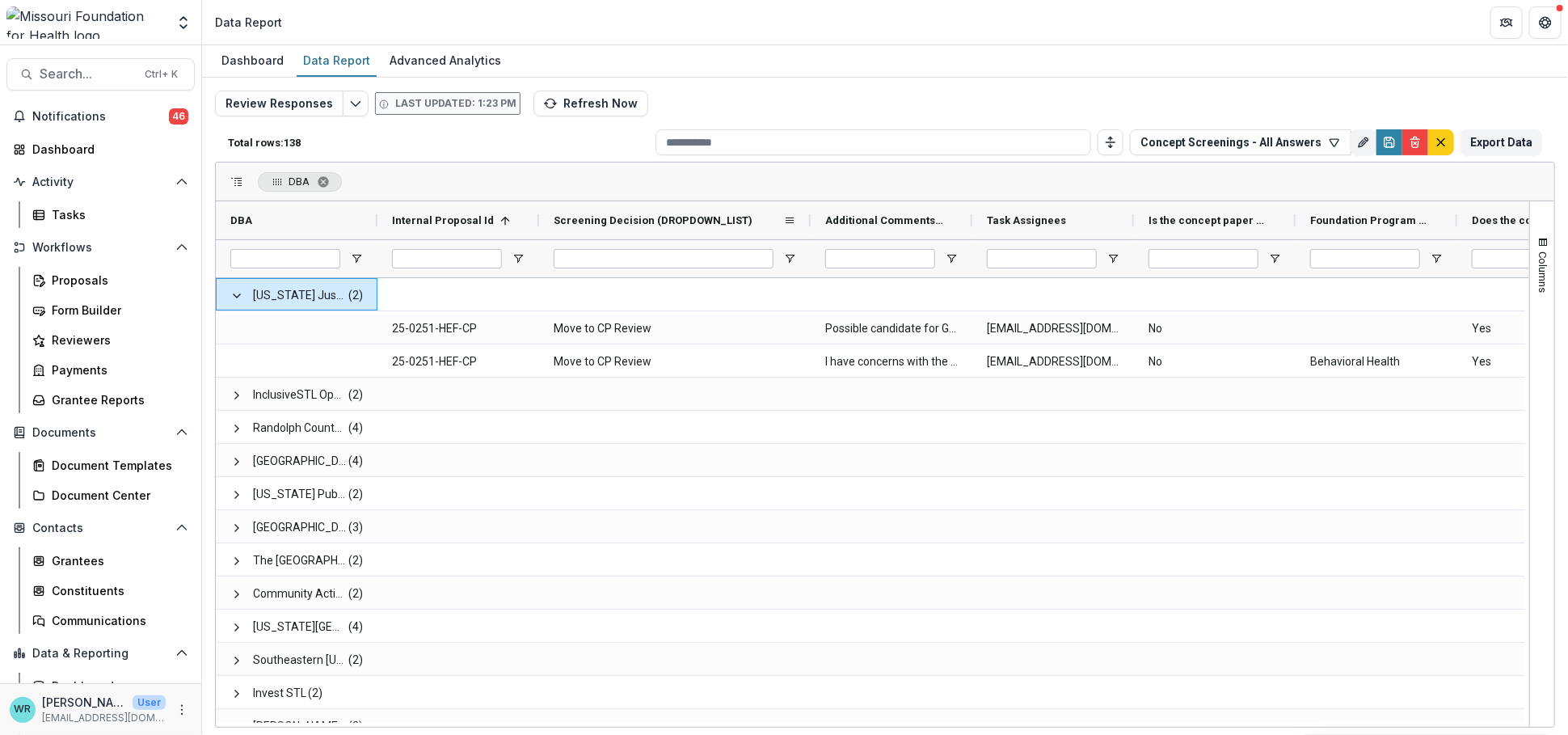
drag, startPoint x: 701, startPoint y: 214, endPoint x: 811, endPoint y: 206, distance: 110.3
click at [811, 206] on div at bounding box center [810, 220] width 7 height 38
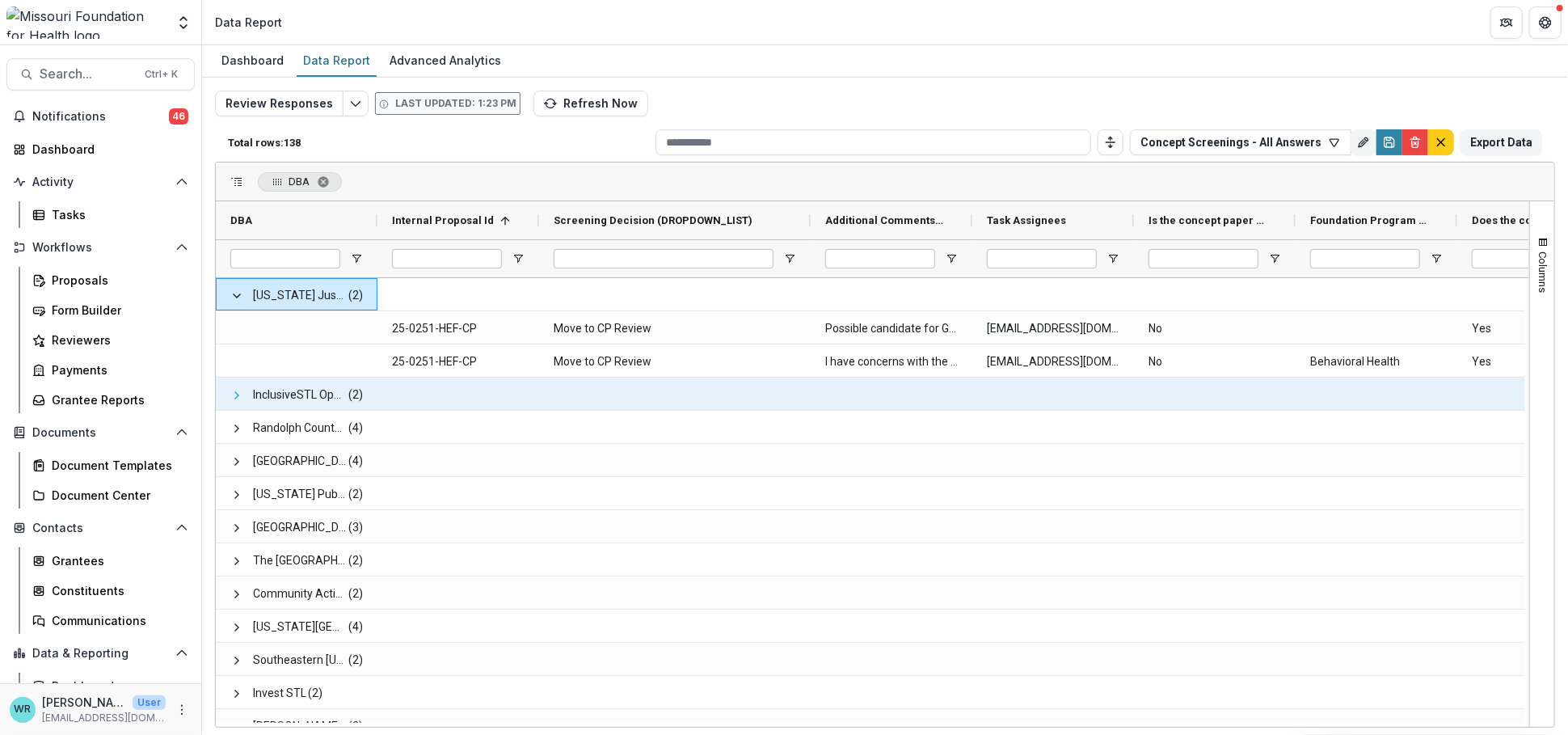
click at [236, 393] on span at bounding box center [236, 395] width 13 height 13
